Goal: Check status: Check status

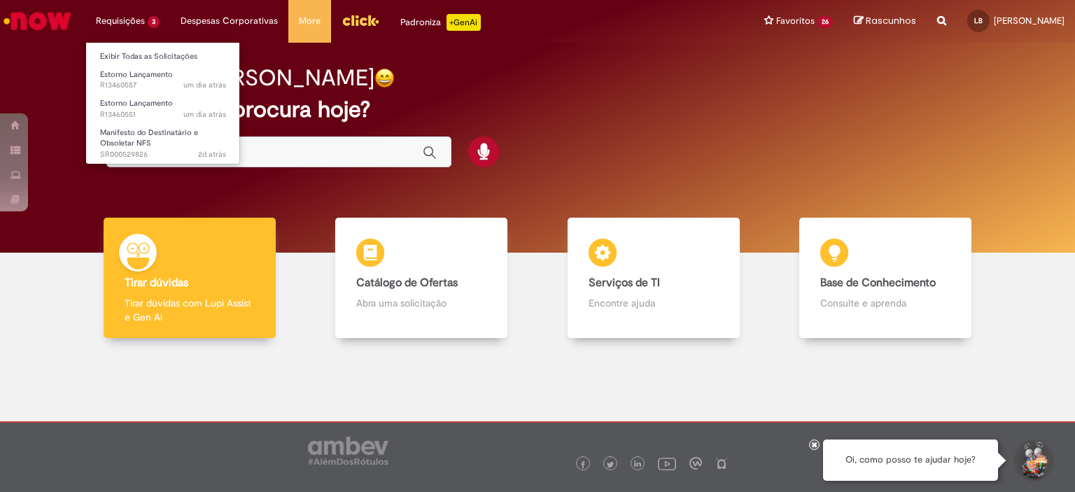
click at [164, 93] on li "Estorno Lançamento um dia atrás um dia atrás R13460551" at bounding box center [163, 107] width 154 height 29
click at [171, 85] on span "um dia atrás um dia atrás R13460557" at bounding box center [163, 85] width 126 height 11
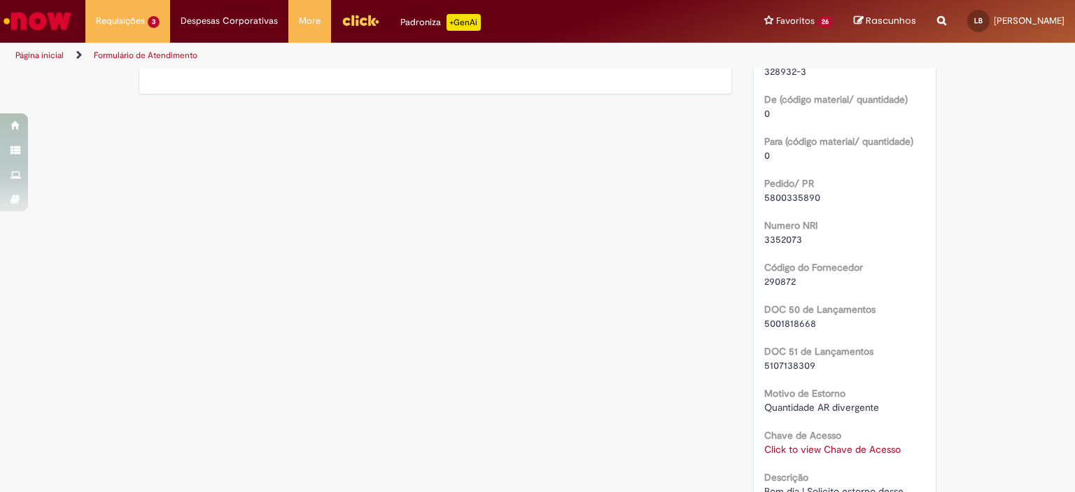
scroll to position [420, 0]
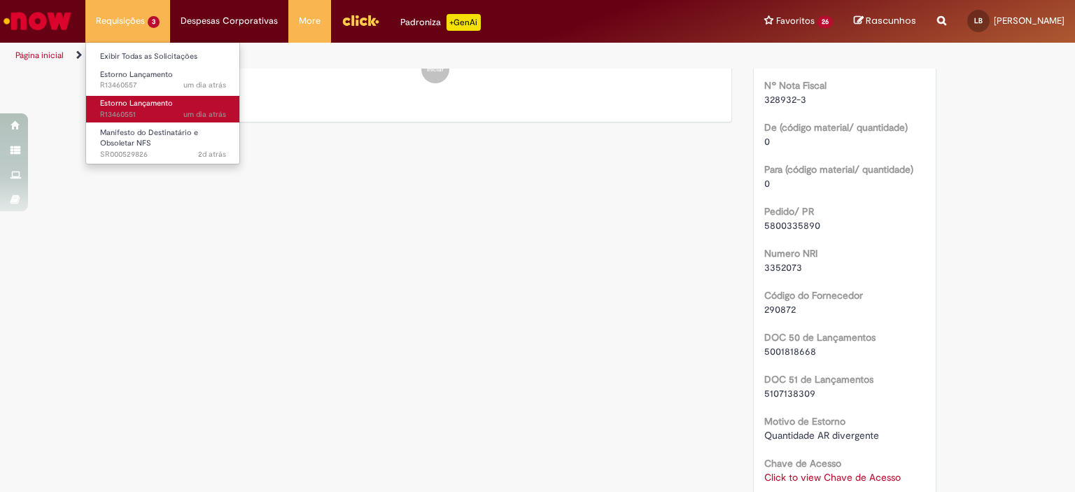
click at [148, 108] on link "Estorno Lançamento um dia atrás um dia atrás R13460551" at bounding box center [163, 109] width 154 height 26
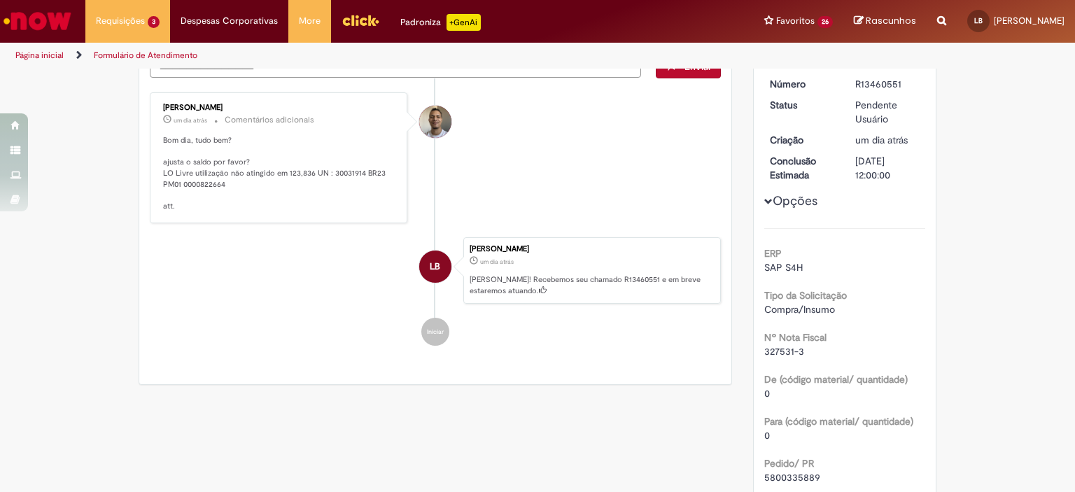
scroll to position [196, 0]
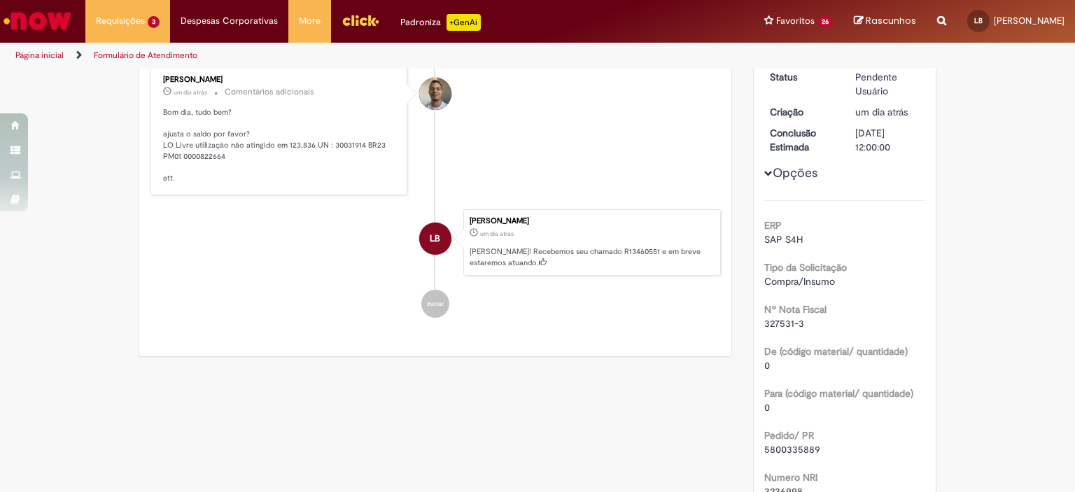
click at [502, 173] on li "[PERSON_NAME] um dia atrás um dia atrás Comentários adicionais Bom dia, tudo be…" at bounding box center [435, 129] width 571 height 131
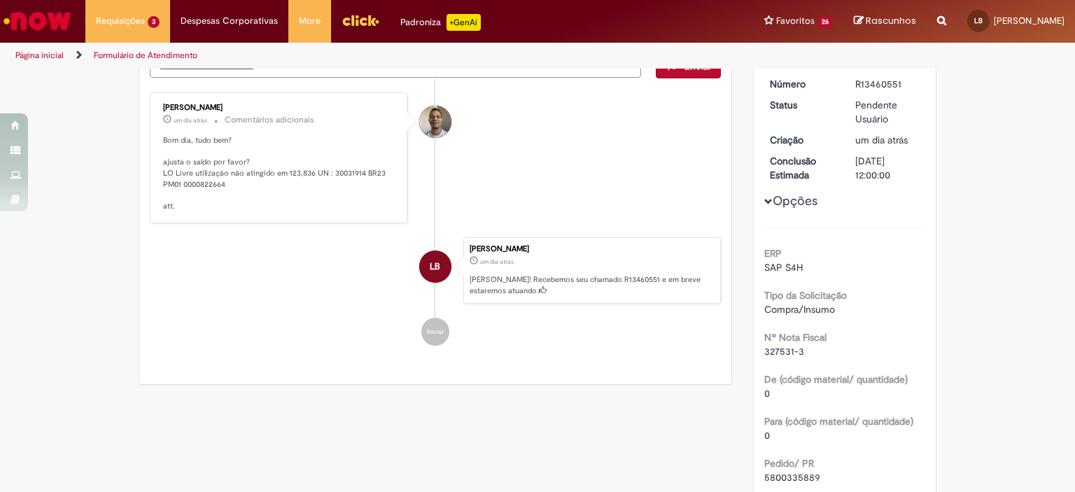
scroll to position [140, 0]
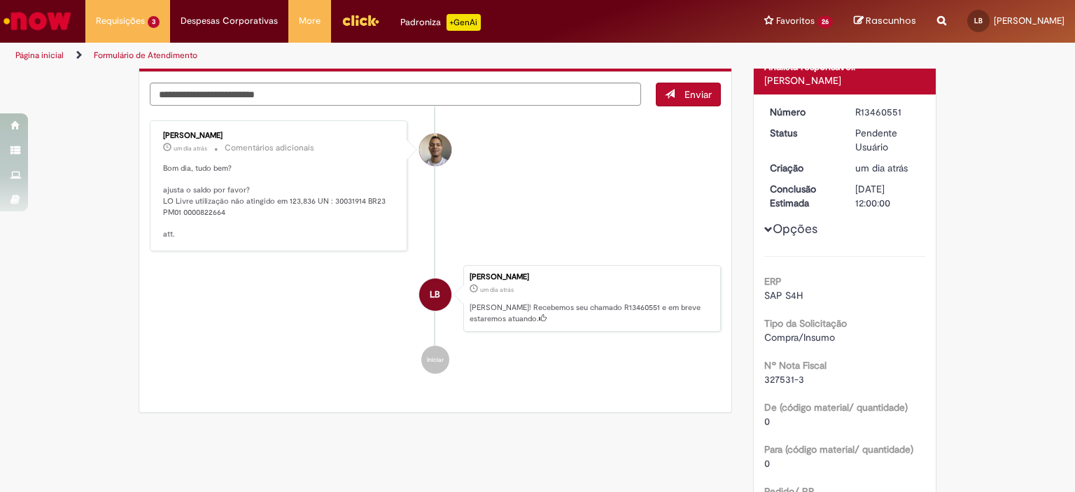
click at [1038, 381] on div "Verificar Código de Barras Aguardando Aprovação Aguardando atendimento Em Atend…" at bounding box center [537, 454] width 1075 height 1048
